Goal: Information Seeking & Learning: Check status

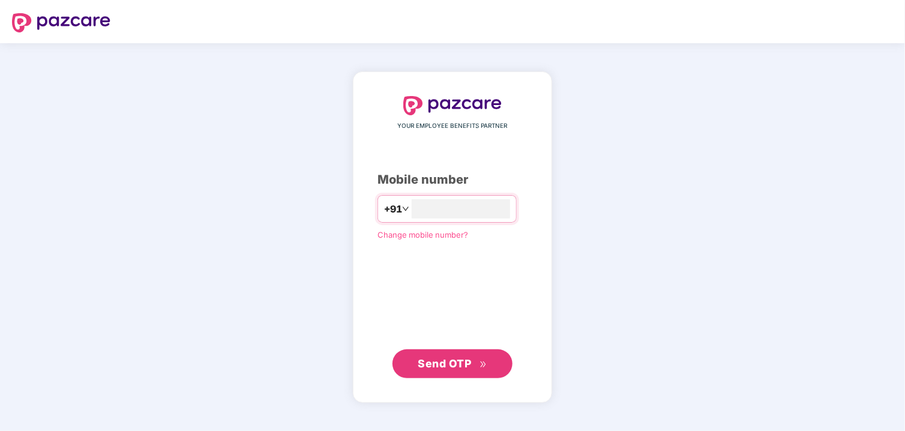
type input "**********"
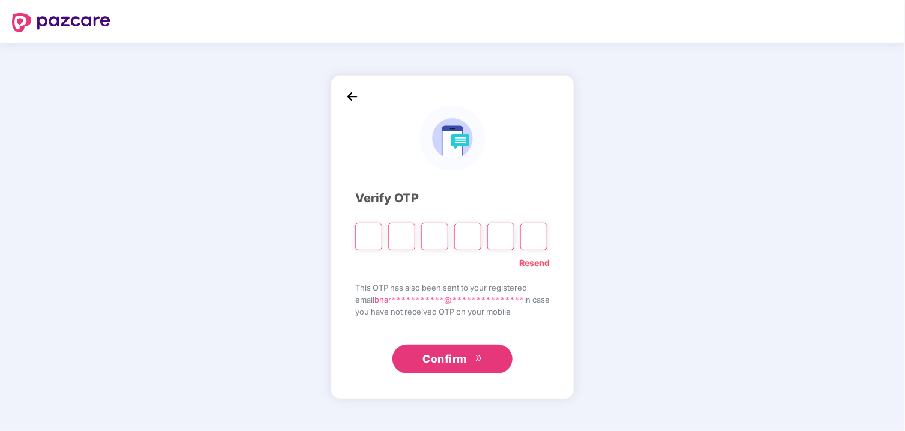
type input "*"
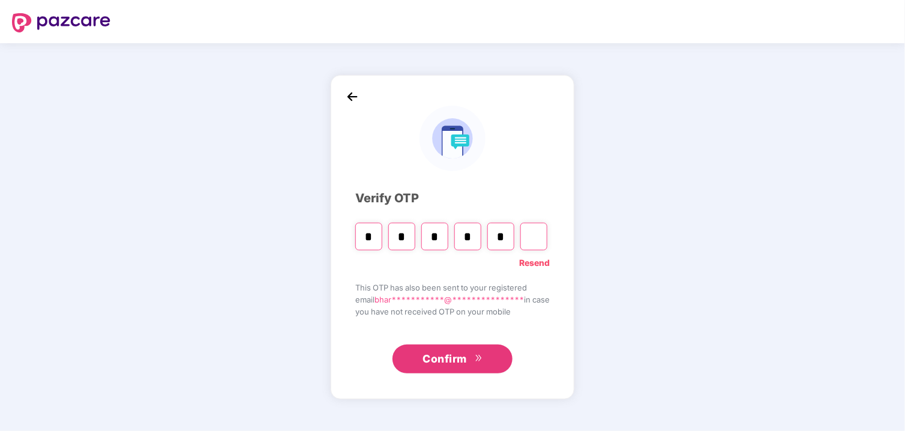
type input "*"
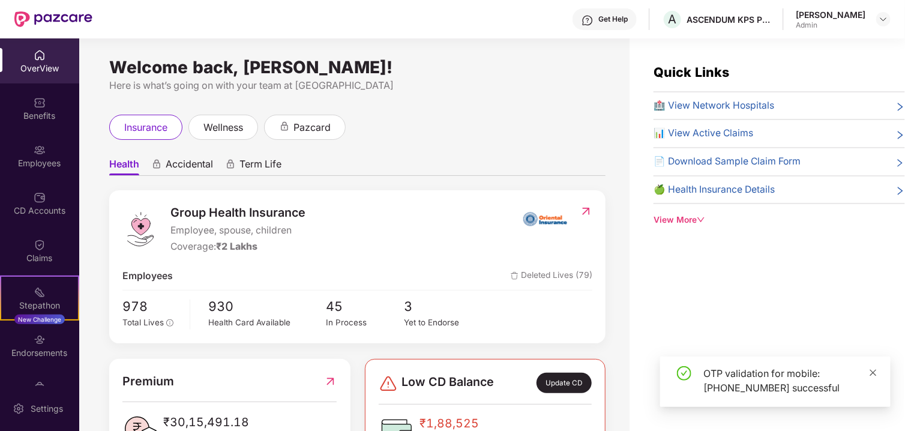
click at [874, 369] on icon "close" at bounding box center [873, 373] width 8 height 8
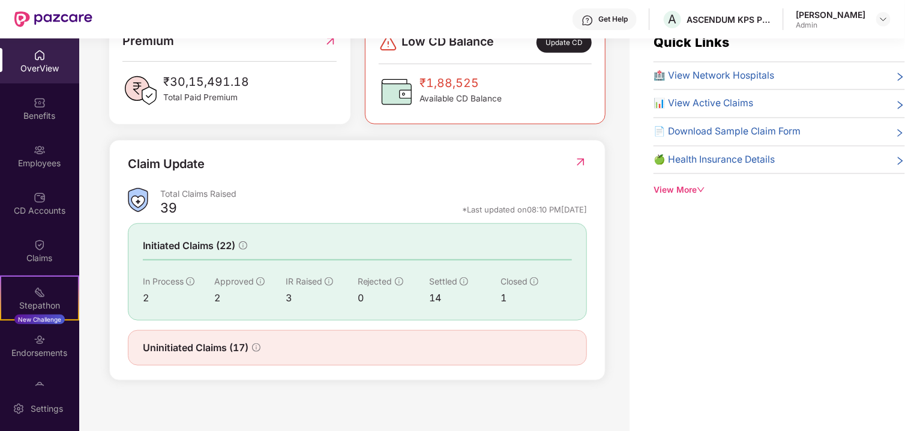
scroll to position [38, 0]
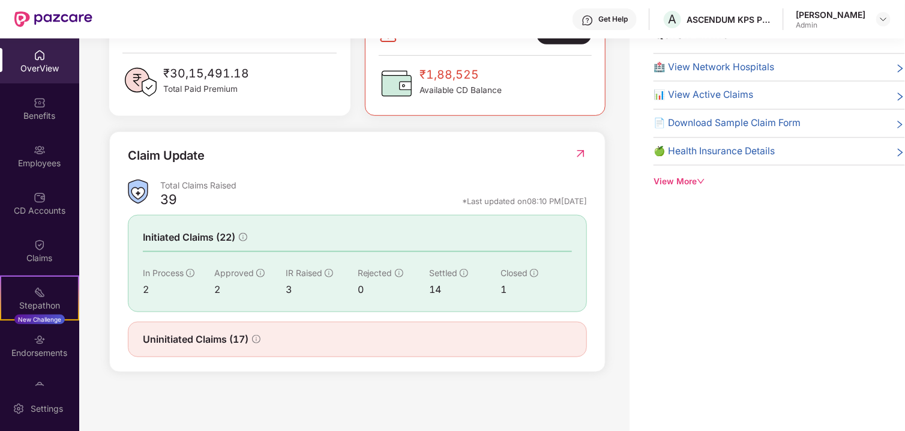
click at [436, 282] on div "14" at bounding box center [464, 289] width 71 height 15
click at [433, 288] on div "14" at bounding box center [464, 289] width 71 height 15
click at [433, 287] on div "14" at bounding box center [464, 289] width 71 height 15
click at [248, 338] on span "Uninitiated Claims (17)" at bounding box center [196, 339] width 106 height 15
click at [256, 342] on div "Uninitiated Claims (17)" at bounding box center [202, 339] width 118 height 15
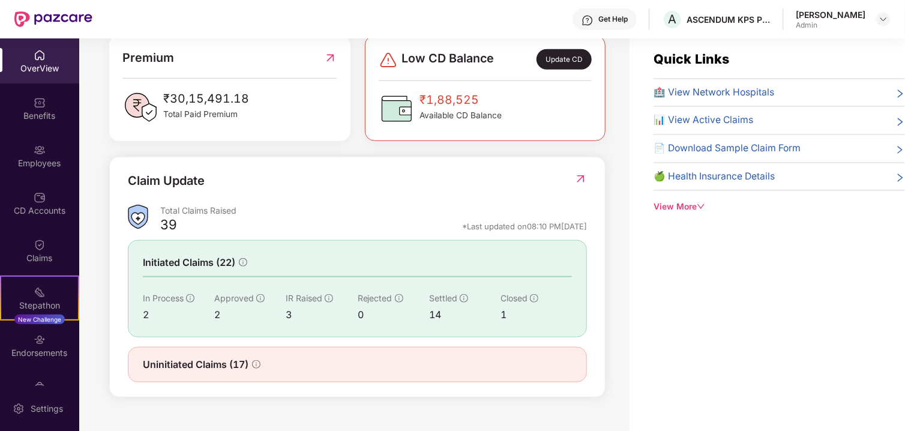
scroll to position [0, 0]
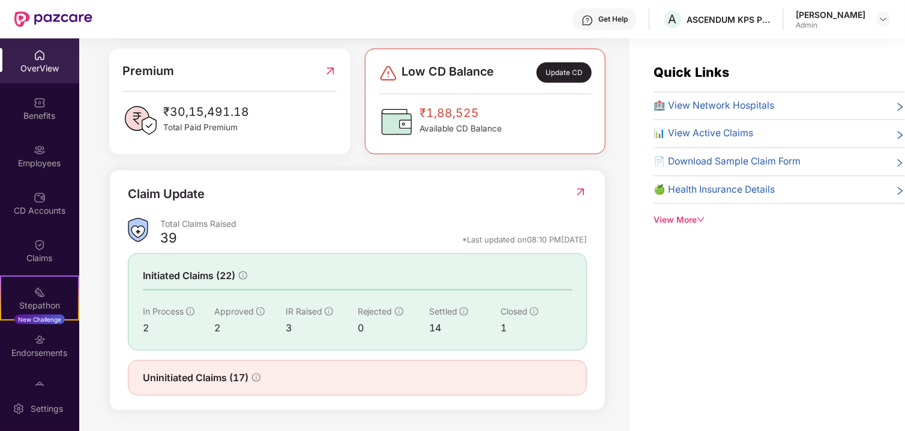
click at [739, 136] on span "📊 View Active Claims" at bounding box center [704, 133] width 100 height 15
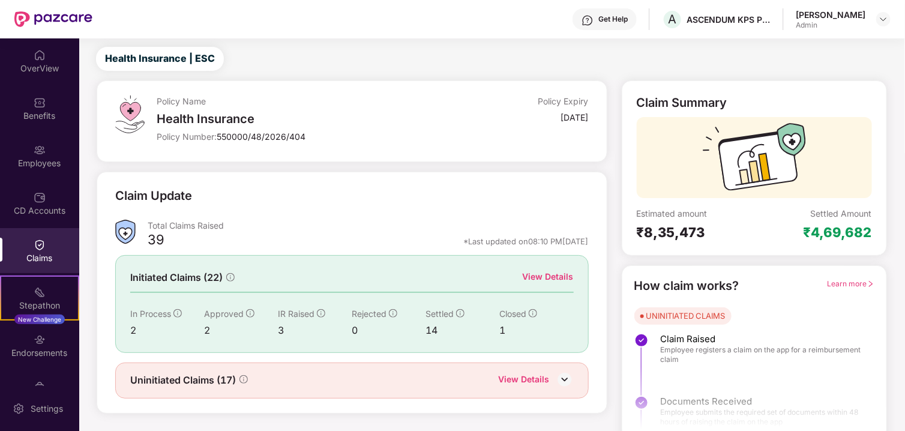
scroll to position [39, 0]
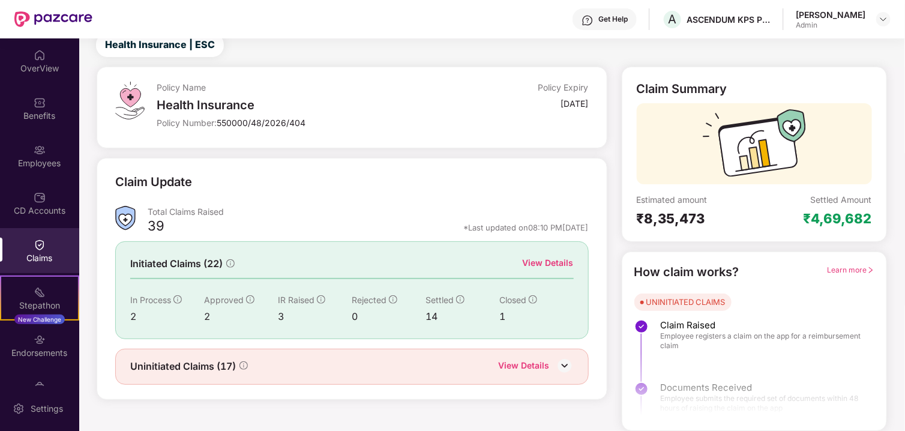
click at [540, 263] on div "View Details" at bounding box center [548, 262] width 51 height 13
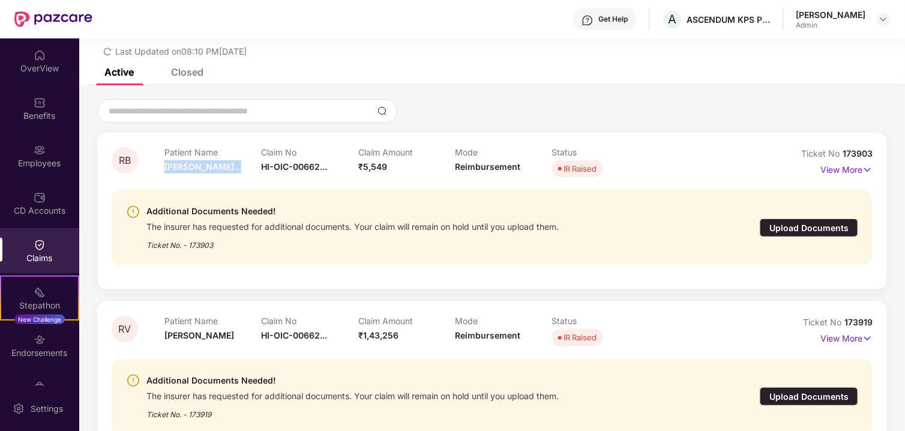
drag, startPoint x: 165, startPoint y: 160, endPoint x: 230, endPoint y: 236, distance: 100.5
click at [254, 168] on div "Patient Name [PERSON_NAME]..." at bounding box center [212, 163] width 97 height 33
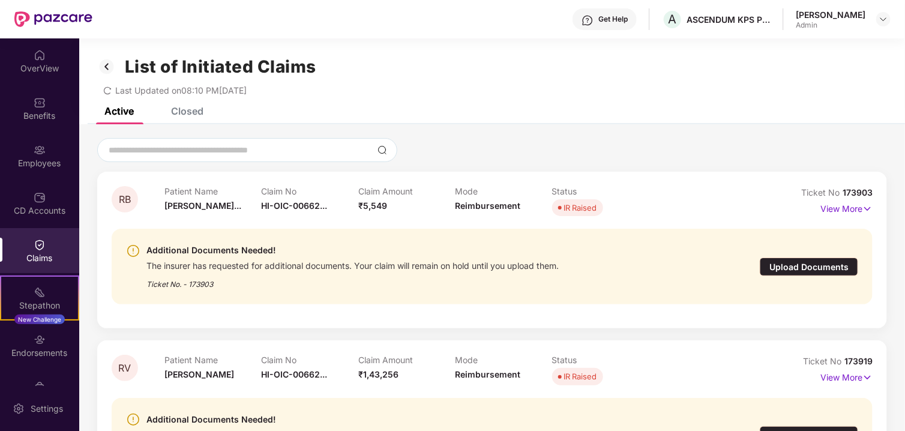
click at [192, 113] on div "Closed" at bounding box center [187, 111] width 32 height 12
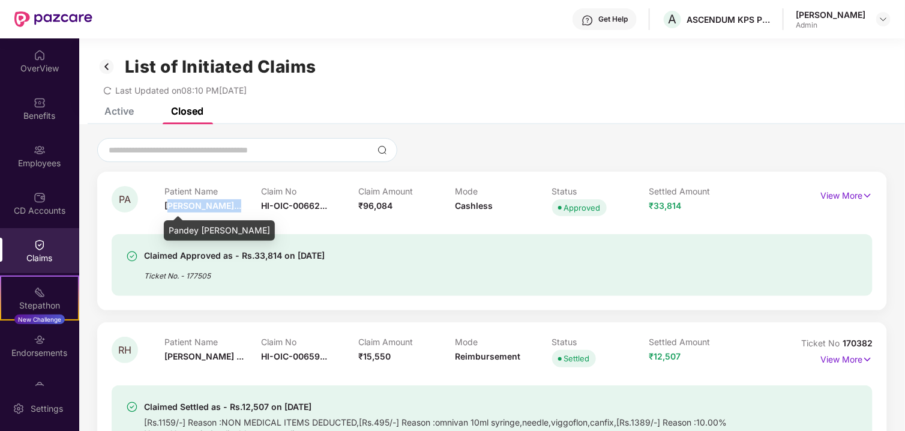
drag, startPoint x: 168, startPoint y: 202, endPoint x: 233, endPoint y: 202, distance: 65.4
click at [233, 202] on span "[PERSON_NAME]..." at bounding box center [202, 205] width 77 height 10
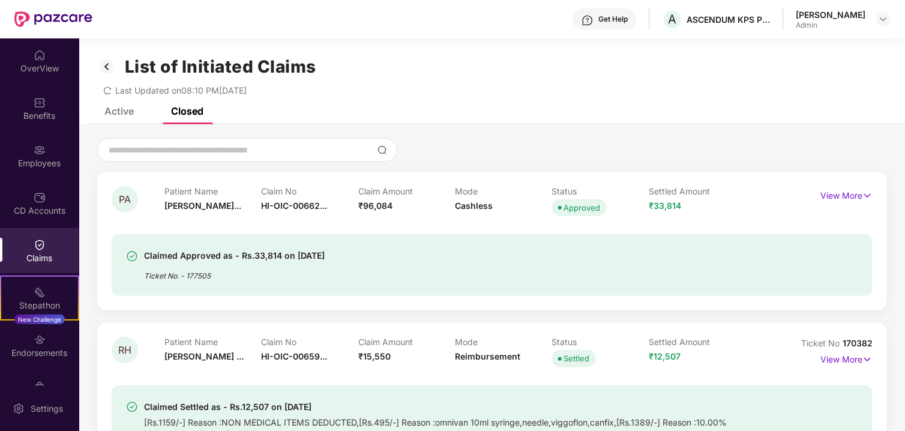
click at [275, 256] on div "Claimed Approved as - Rs.33,814 on [DATE]" at bounding box center [234, 255] width 181 height 14
drag, startPoint x: 277, startPoint y: 255, endPoint x: 414, endPoint y: 265, distance: 136.6
click at [278, 255] on div "Claimed Approved as - Rs.33,814 on [DATE]" at bounding box center [234, 255] width 181 height 14
click at [859, 199] on p "View More" at bounding box center [846, 194] width 52 height 16
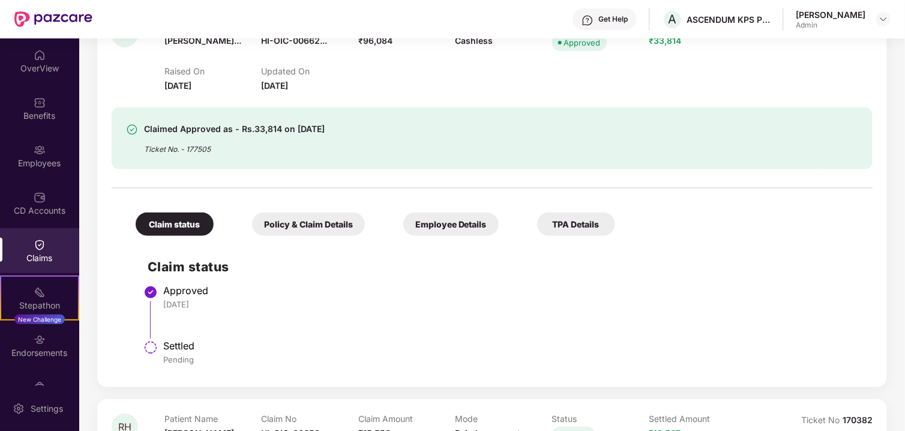
scroll to position [180, 0]
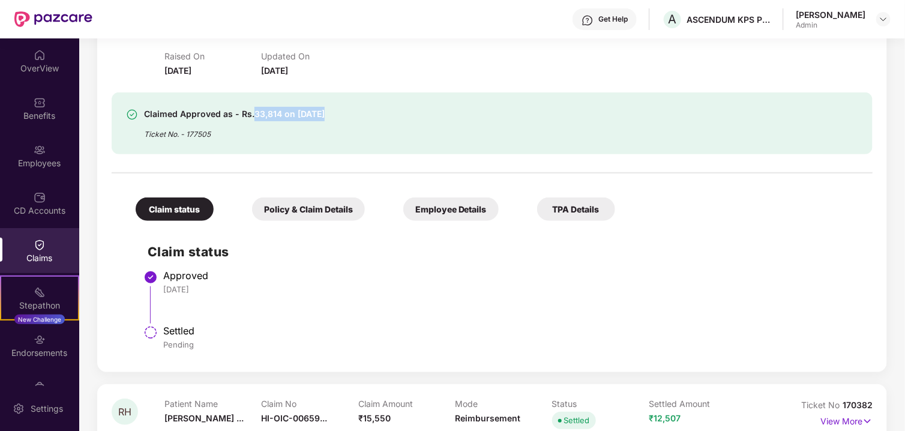
drag, startPoint x: 251, startPoint y: 112, endPoint x: 297, endPoint y: 113, distance: 46.2
click at [319, 113] on div "Claimed Approved as - Rs.33,814 on [DATE]" at bounding box center [234, 114] width 181 height 14
click at [281, 115] on div "Claimed Approved as - Rs.33,814 on [DATE]" at bounding box center [234, 114] width 181 height 14
click at [280, 115] on div "Claimed Approved as - Rs.33,814 on [DATE]" at bounding box center [234, 114] width 181 height 14
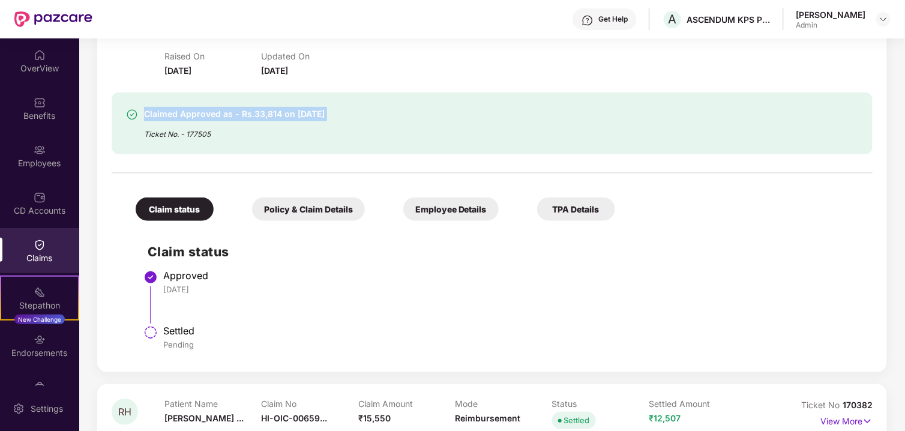
click at [270, 114] on div "Claimed Approved as - Rs.33,814 on [DATE]" at bounding box center [234, 114] width 181 height 14
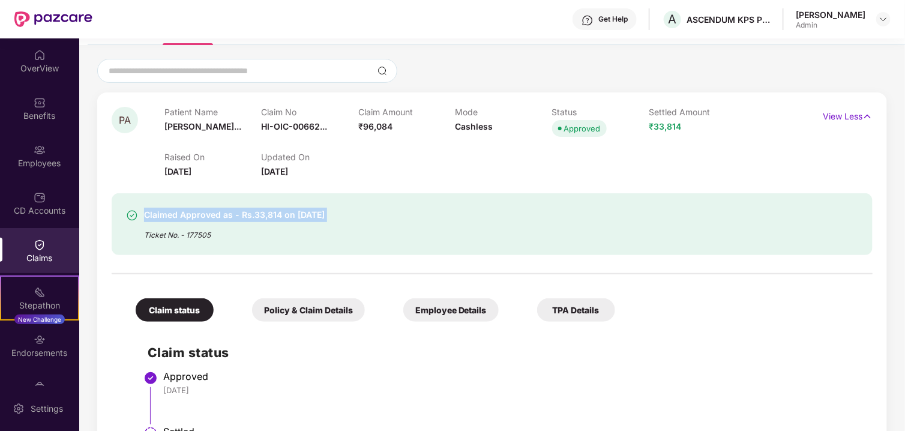
scroll to position [60, 0]
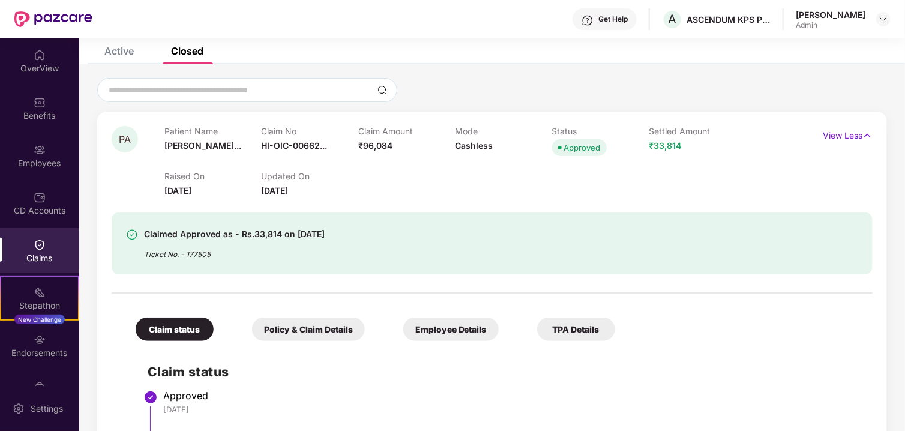
click at [214, 254] on div "Ticket No. - 177505" at bounding box center [234, 250] width 181 height 19
click at [214, 253] on div "Ticket No. - 177505" at bounding box center [234, 250] width 181 height 19
click at [378, 148] on span "₹96,084" at bounding box center [375, 145] width 34 height 10
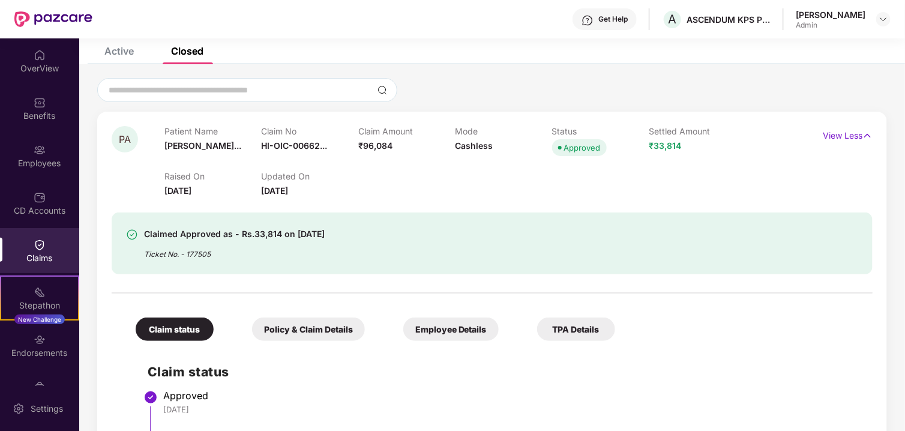
click at [265, 227] on div "Claimed Approved as - Rs.33,814 on [DATE]" at bounding box center [234, 234] width 181 height 14
click at [269, 233] on div "Claimed Approved as - Rs.33,814 on [DATE]" at bounding box center [234, 234] width 181 height 14
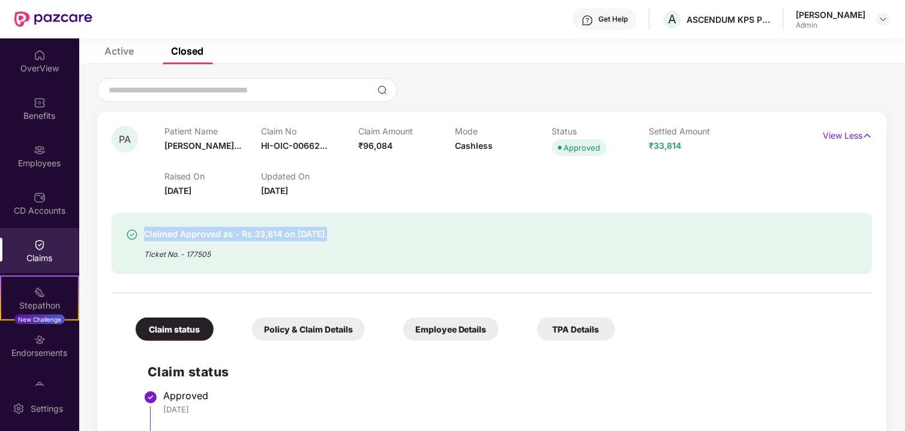
click at [269, 233] on div "Claimed Approved as - Rs.33,814 on [DATE]" at bounding box center [234, 234] width 181 height 14
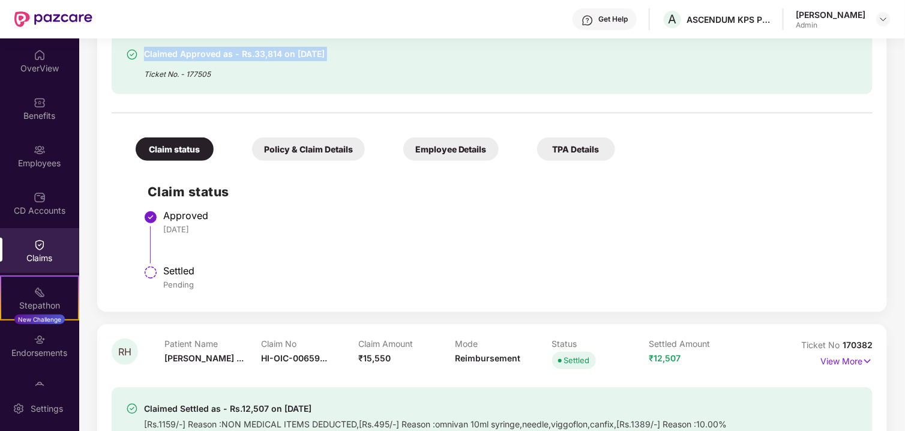
scroll to position [240, 0]
click at [325, 149] on div "Policy & Claim Details" at bounding box center [308, 148] width 113 height 23
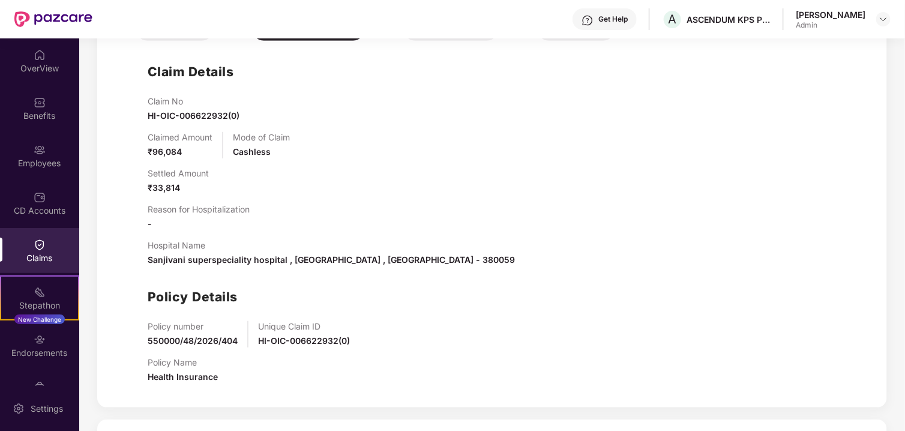
scroll to position [300, 0]
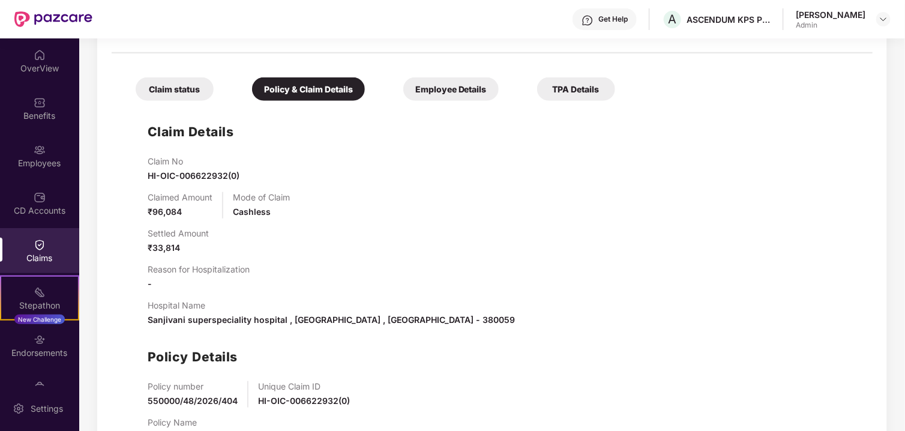
click at [450, 97] on div "Employee Details" at bounding box center [450, 88] width 95 height 23
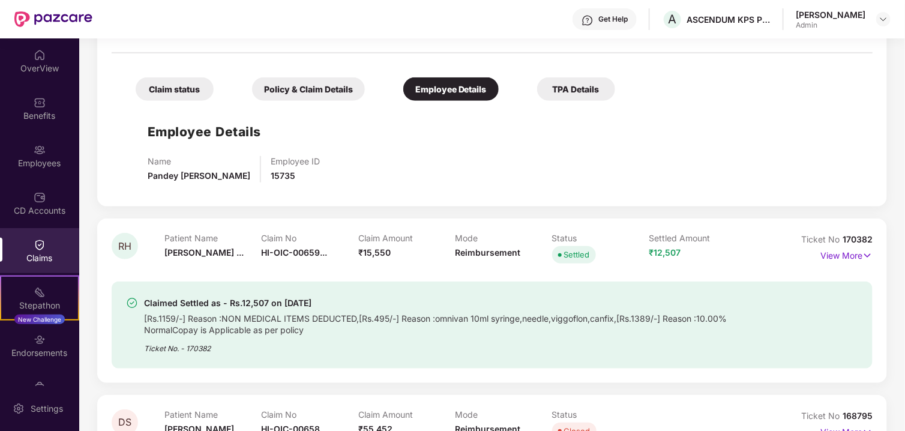
click at [577, 89] on div "TPA Details" at bounding box center [576, 88] width 78 height 23
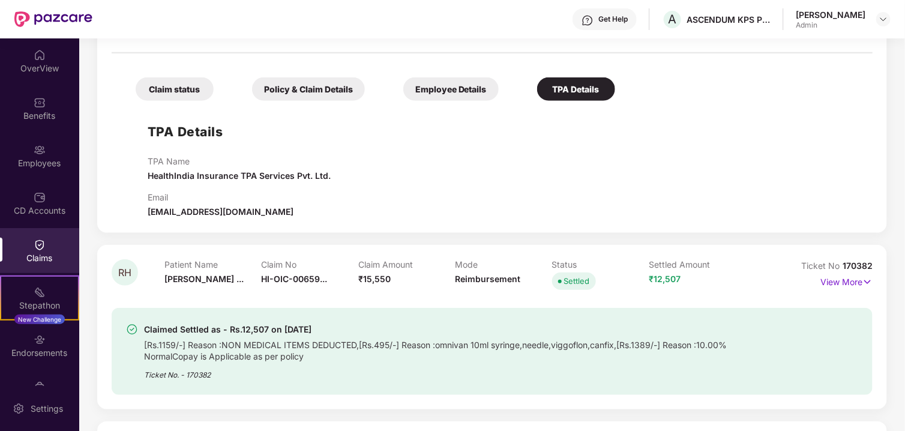
click at [324, 79] on div "Policy & Claim Details" at bounding box center [308, 88] width 113 height 23
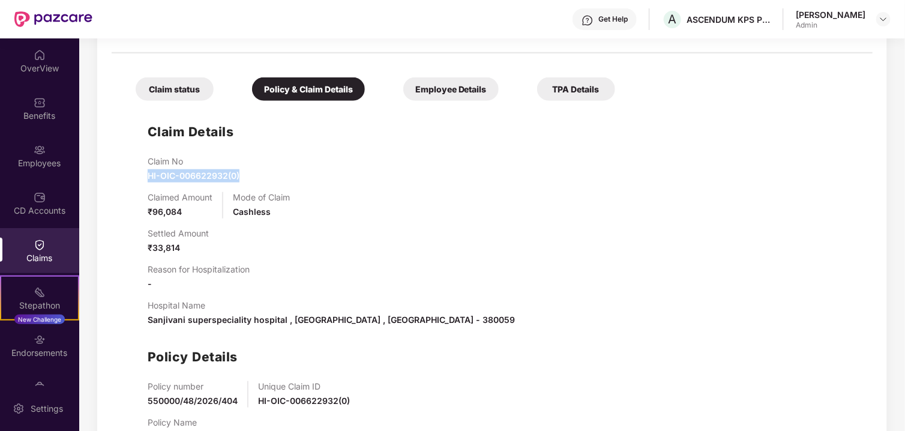
drag, startPoint x: 141, startPoint y: 178, endPoint x: 268, endPoint y: 175, distance: 127.3
click at [268, 175] on div "Claim Details Claim No HI-OIC-006622932(0) Claimed Amount ₹96,084 Mode of Claim…" at bounding box center [492, 280] width 737 height 346
drag, startPoint x: 175, startPoint y: 211, endPoint x: 271, endPoint y: 200, distance: 97.2
click at [268, 202] on div "Claimed Amount ₹96,084 Mode of Claim Cashless" at bounding box center [504, 205] width 713 height 26
click at [251, 210] on span "Cashless" at bounding box center [252, 211] width 38 height 10
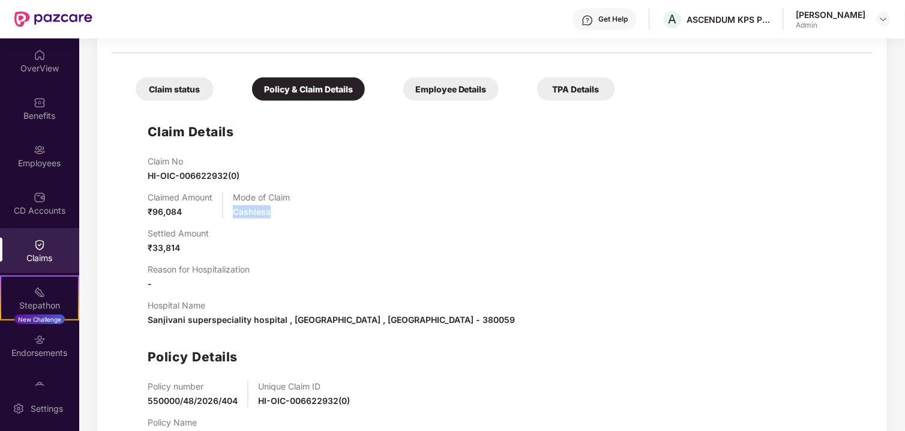
click at [252, 209] on span "Cashless" at bounding box center [252, 211] width 38 height 10
drag, startPoint x: 253, startPoint y: 209, endPoint x: 239, endPoint y: 217, distance: 15.9
click at [253, 208] on span "Cashless" at bounding box center [252, 211] width 38 height 10
click at [176, 245] on span "₹33,814" at bounding box center [164, 247] width 32 height 10
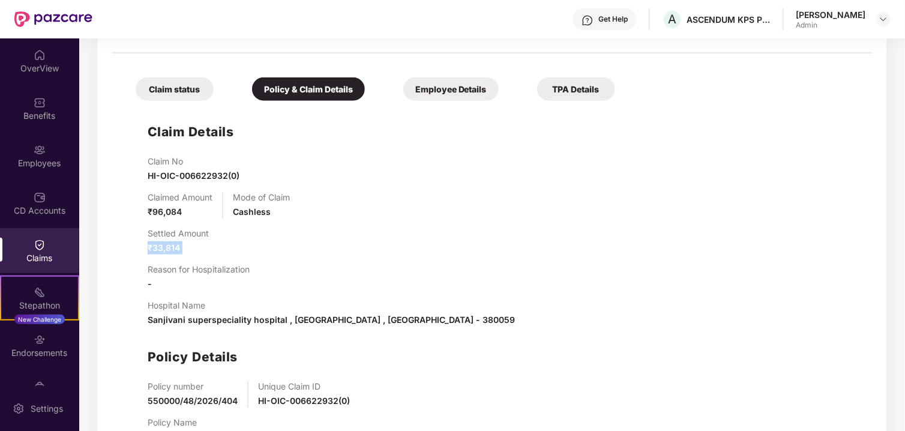
click at [176, 245] on span "₹33,814" at bounding box center [164, 247] width 32 height 10
click at [232, 243] on div "Settled Amount ₹33,814" at bounding box center [504, 241] width 713 height 26
click at [172, 251] on span "₹33,814" at bounding box center [164, 247] width 32 height 10
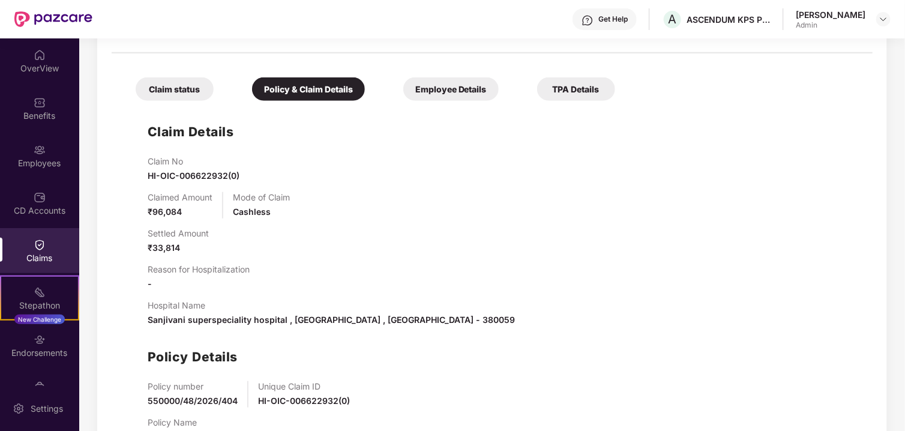
click at [181, 264] on p "Reason for Hospitalization" at bounding box center [199, 269] width 102 height 10
click at [176, 252] on span "₹33,814" at bounding box center [164, 247] width 32 height 10
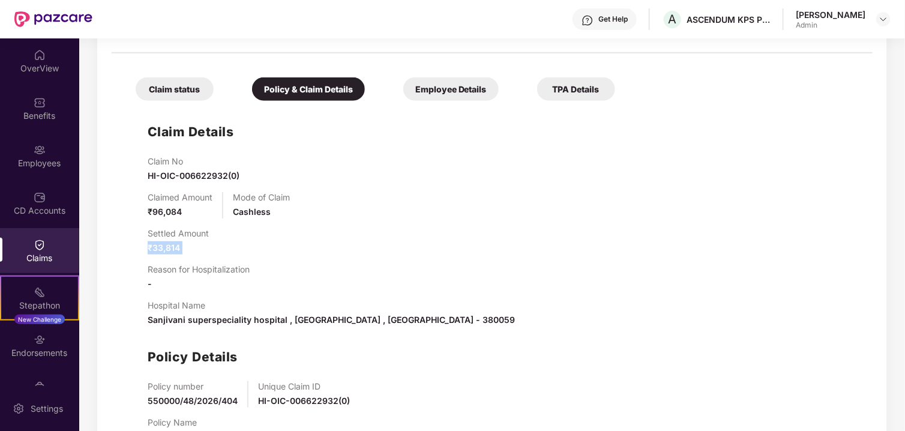
click at [176, 252] on span "₹33,814" at bounding box center [164, 247] width 32 height 10
click at [191, 270] on p "Reason for Hospitalization" at bounding box center [199, 269] width 102 height 10
click at [191, 271] on p "Reason for Hospitalization" at bounding box center [199, 269] width 102 height 10
click at [167, 251] on span "₹33,814" at bounding box center [164, 247] width 32 height 10
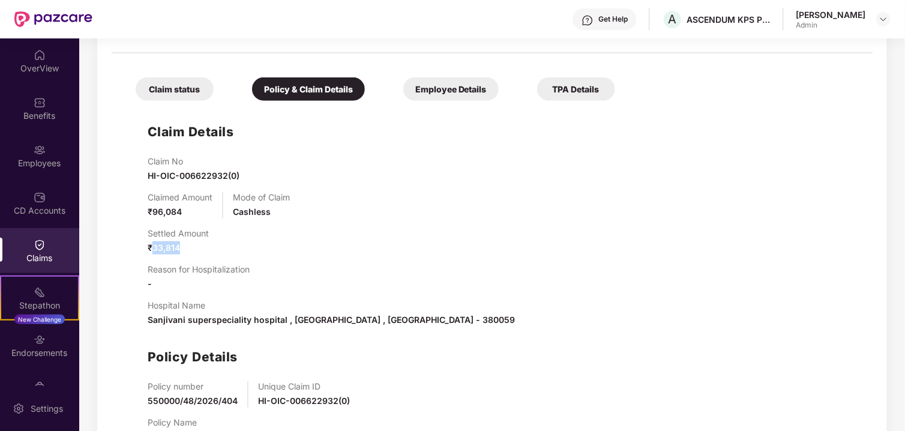
click at [167, 251] on span "₹33,814" at bounding box center [164, 247] width 32 height 10
click at [181, 269] on p "Reason for Hospitalization" at bounding box center [199, 269] width 102 height 10
click at [171, 256] on div "Claim No HI-OIC-006622932(0) Claimed Amount ₹96,084 Mode of Claim Cashless Sett…" at bounding box center [504, 304] width 713 height 297
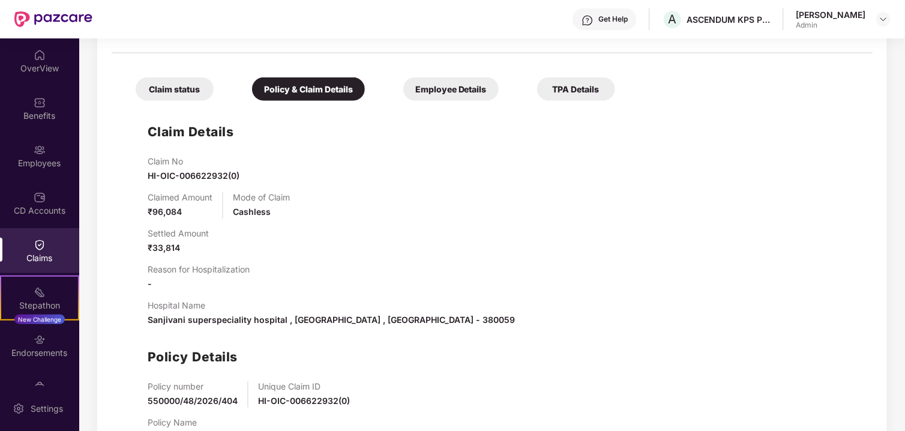
click at [171, 251] on span "₹33,814" at bounding box center [164, 247] width 32 height 10
click at [172, 251] on span "₹33,814" at bounding box center [164, 247] width 32 height 10
click at [206, 283] on div "Reason for Hospitalization -" at bounding box center [199, 277] width 102 height 26
click at [207, 283] on div "Reason for Hospitalization -" at bounding box center [199, 277] width 102 height 26
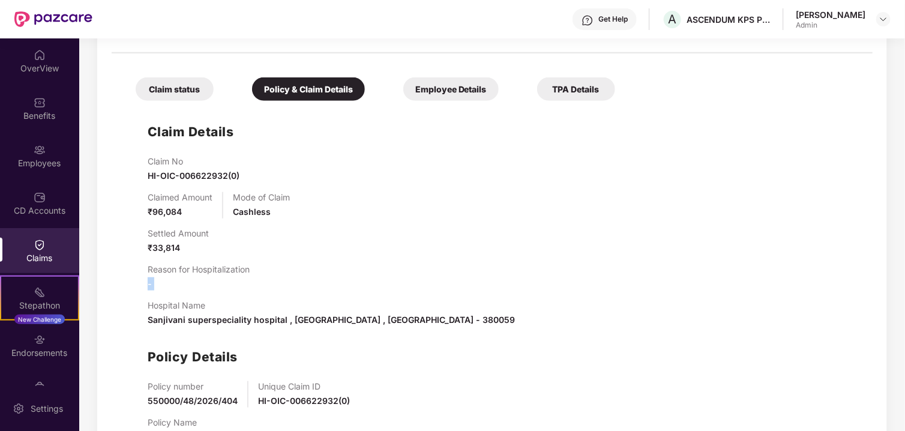
click at [207, 283] on div "Reason for Hospitalization -" at bounding box center [199, 277] width 102 height 26
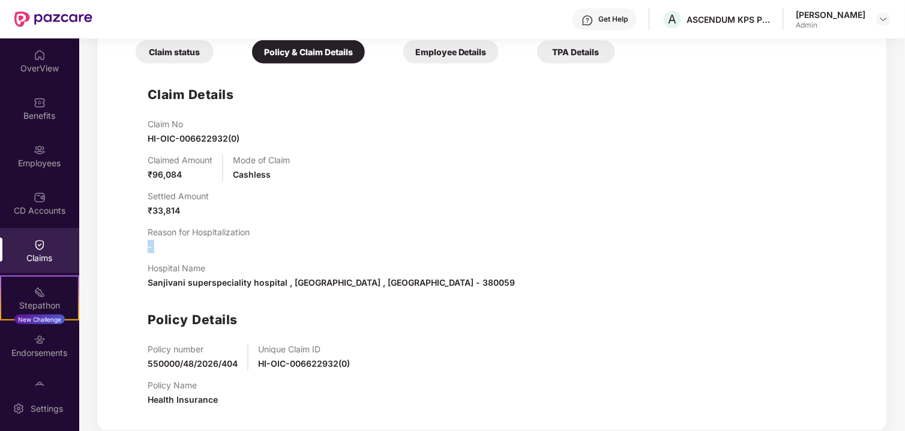
scroll to position [420, 0]
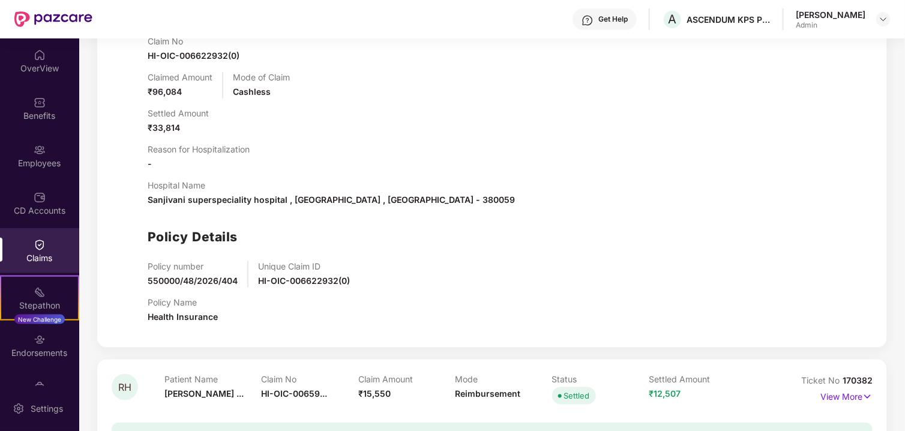
click at [280, 211] on div "Claim No HI-OIC-006622932(0) Claimed Amount ₹96,084 Mode of Claim Cashless Sett…" at bounding box center [504, 184] width 713 height 297
click at [291, 205] on div "Hospital Name Sanjivani superspeciality hospital , [GEOGRAPHIC_DATA] , [GEOGRAP…" at bounding box center [331, 193] width 367 height 26
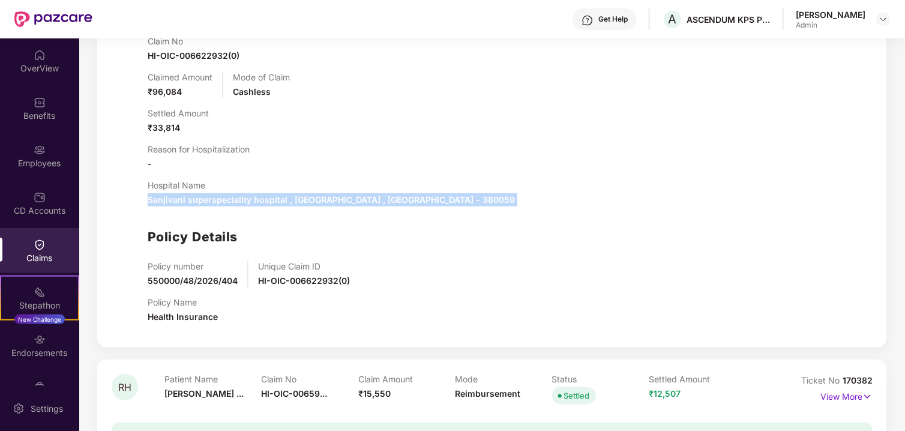
drag, startPoint x: 291, startPoint y: 205, endPoint x: 298, endPoint y: 208, distance: 7.8
click at [291, 205] on div "Hospital Name Sanjivani superspeciality hospital , [GEOGRAPHIC_DATA] , [GEOGRAP…" at bounding box center [331, 193] width 367 height 26
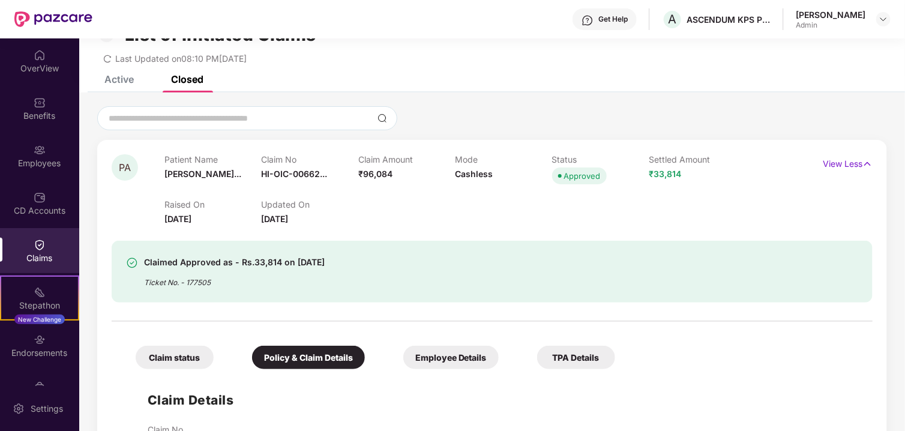
scroll to position [0, 0]
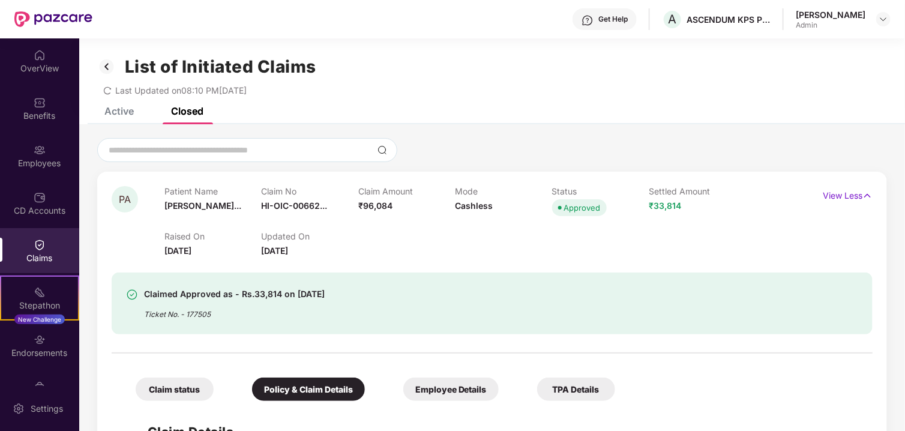
click at [310, 285] on div "Claimed Approved as - Rs.33,814 on [DATE] Ticket No. - 177505" at bounding box center [492, 303] width 761 height 62
click at [840, 188] on p "View Less" at bounding box center [848, 194] width 50 height 16
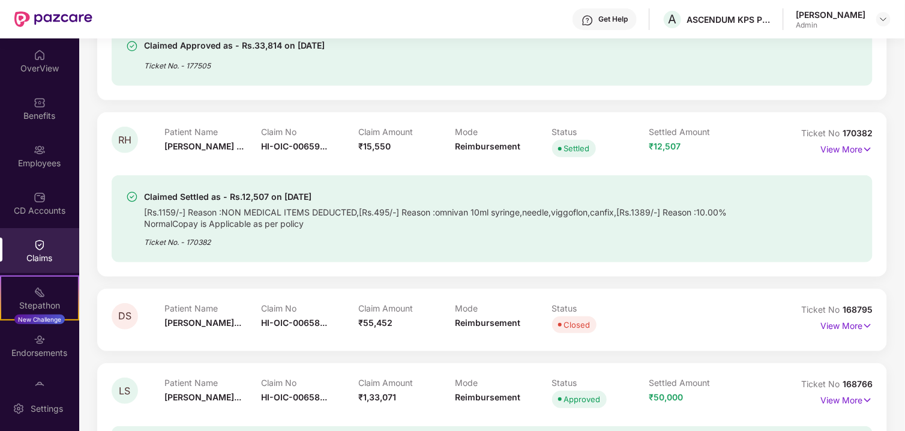
scroll to position [240, 0]
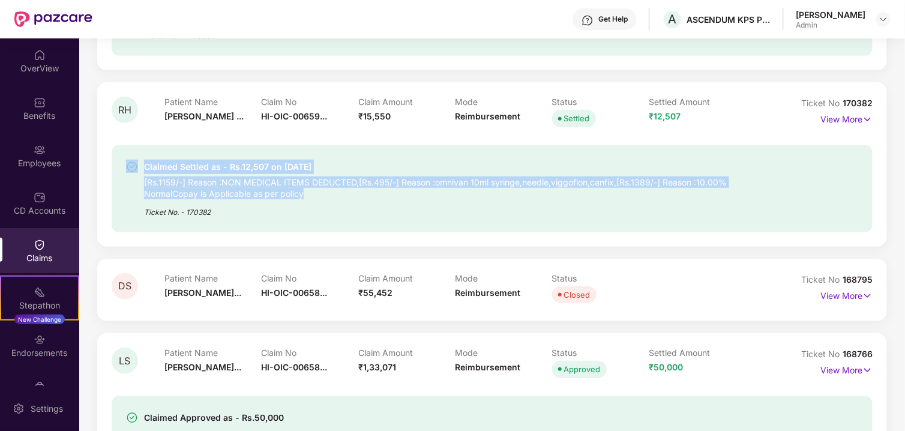
drag, startPoint x: 312, startPoint y: 197, endPoint x: 110, endPoint y: 155, distance: 206.6
click at [106, 157] on div "RH Patient Name [PERSON_NAME] ... Claim No HI-OIC-00659... Claim Amount ₹15,550…" at bounding box center [492, 164] width 790 height 164
